Goal: Check status: Check status

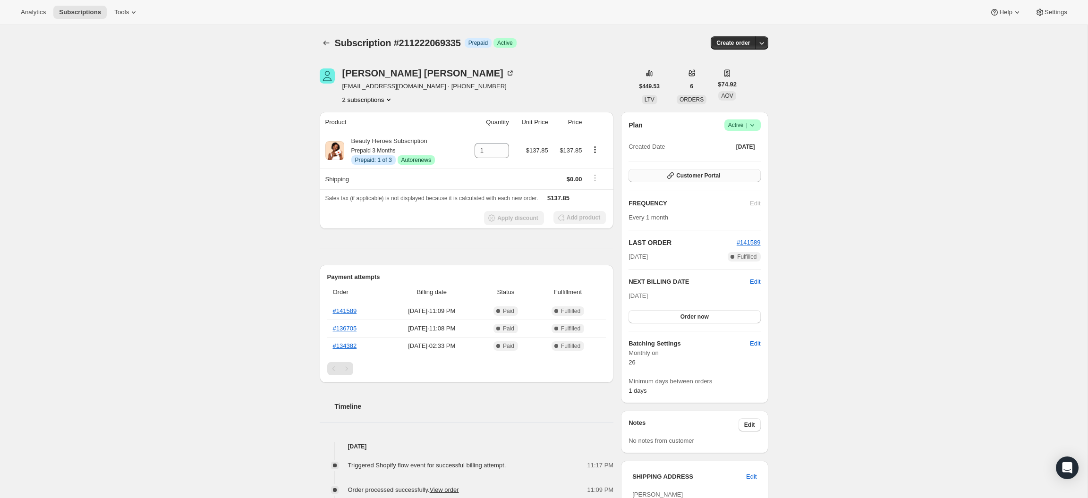
click at [673, 170] on button "Customer Portal" at bounding box center [694, 175] width 132 height 13
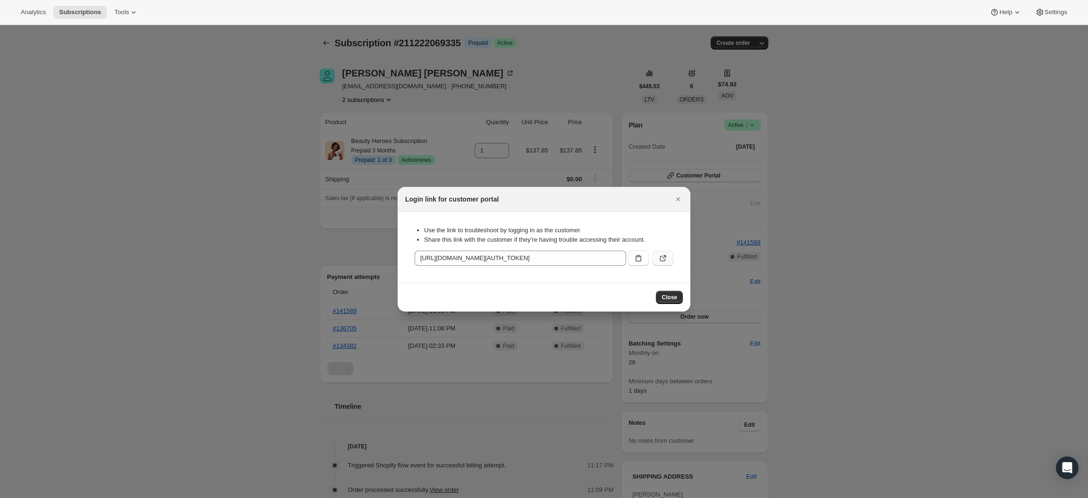
click at [664, 257] on icon ":rbu:" at bounding box center [662, 258] width 9 height 9
click at [676, 197] on icon "Close" at bounding box center [677, 199] width 9 height 9
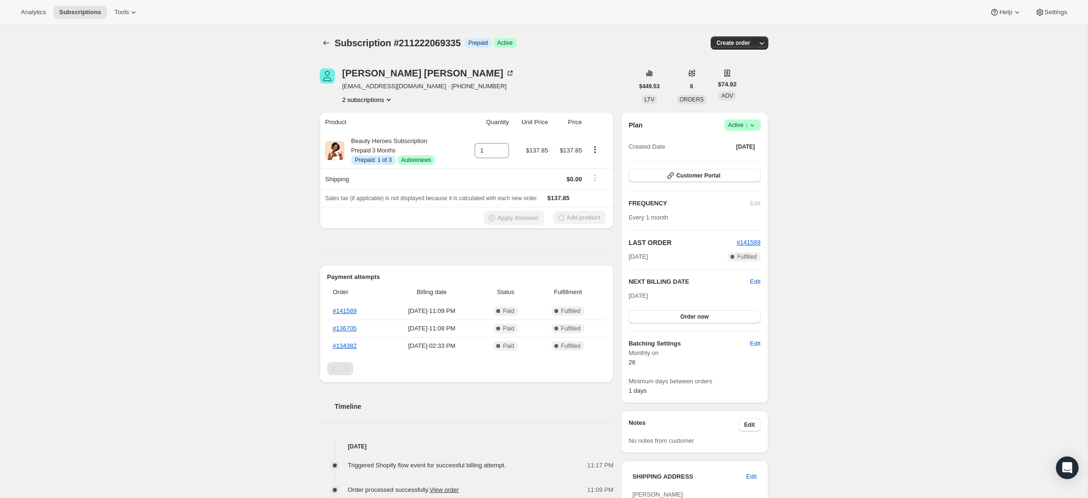
click at [357, 101] on button "2 subscriptions" at bounding box center [367, 99] width 51 height 9
click at [355, 135] on span "213258371159" at bounding box center [349, 133] width 41 height 7
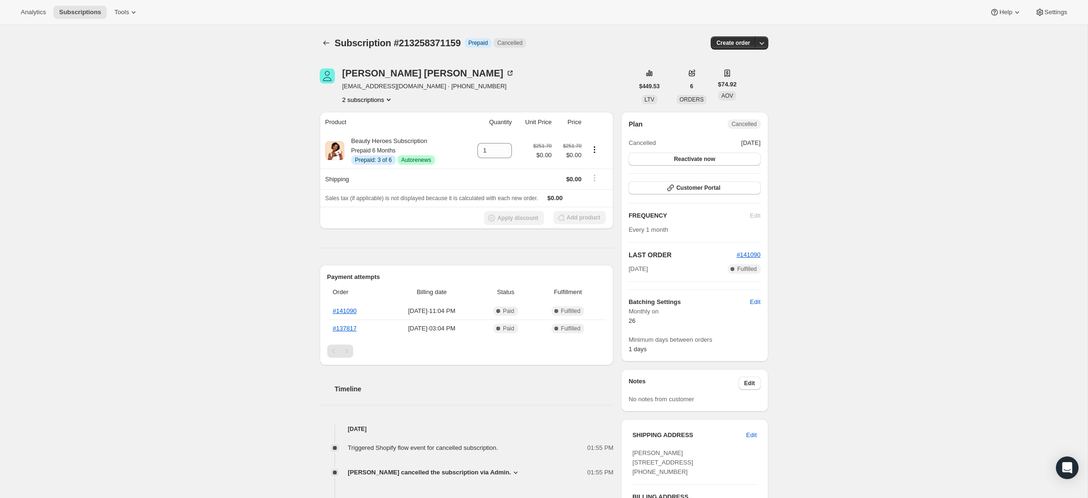
click at [376, 100] on button "2 subscriptions" at bounding box center [367, 99] width 51 height 9
click at [343, 133] on span "213258371159 Info Current" at bounding box center [364, 133] width 69 height 7
click at [237, 174] on div "Subscription #213258371159. This page is ready Subscription #213258371159 Info …" at bounding box center [543, 377] width 1087 height 705
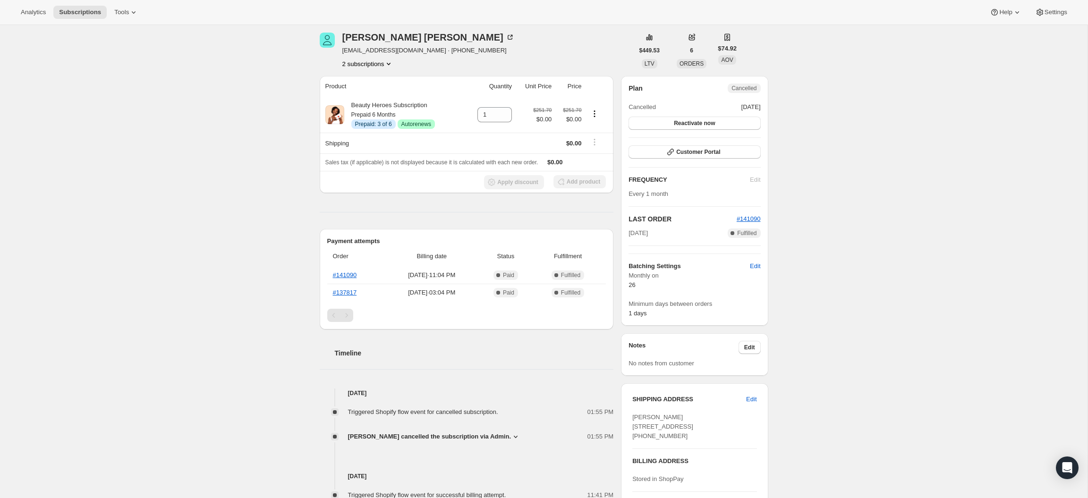
scroll to position [37, 0]
